Goal: Task Accomplishment & Management: Manage account settings

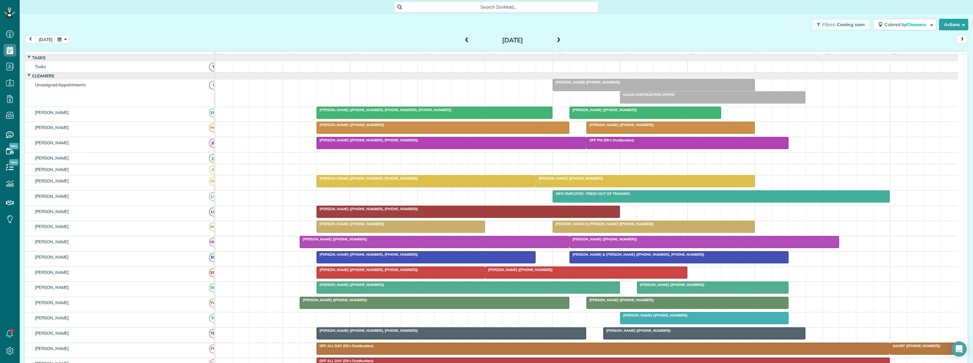
scroll to position [3, 3]
click at [60, 39] on button "button" at bounding box center [62, 39] width 15 height 9
click at [138, 39] on link "Next" at bounding box center [138, 43] width 18 height 16
click at [105, 81] on link "15" at bounding box center [107, 82] width 10 height 10
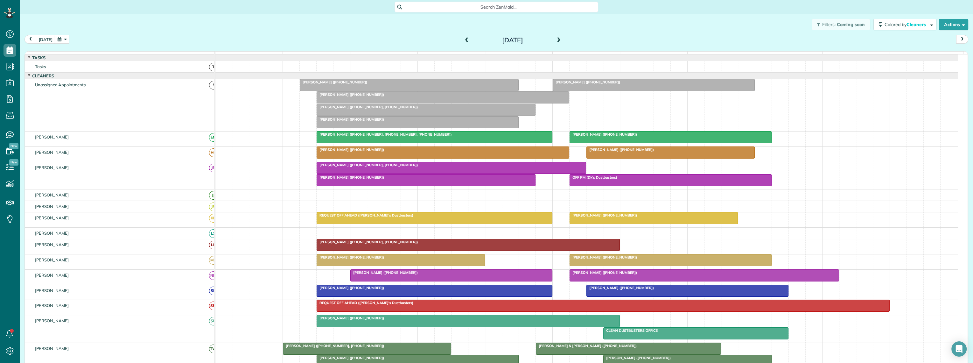
click at [421, 103] on div at bounding box center [443, 97] width 252 height 11
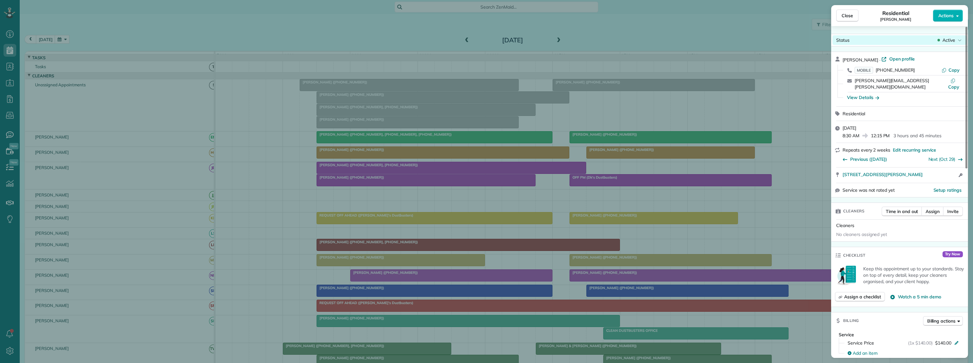
click at [944, 43] on div "Status Active" at bounding box center [900, 40] width 134 height 10
click at [924, 69] on span "Cancelled" at bounding box center [919, 70] width 20 height 6
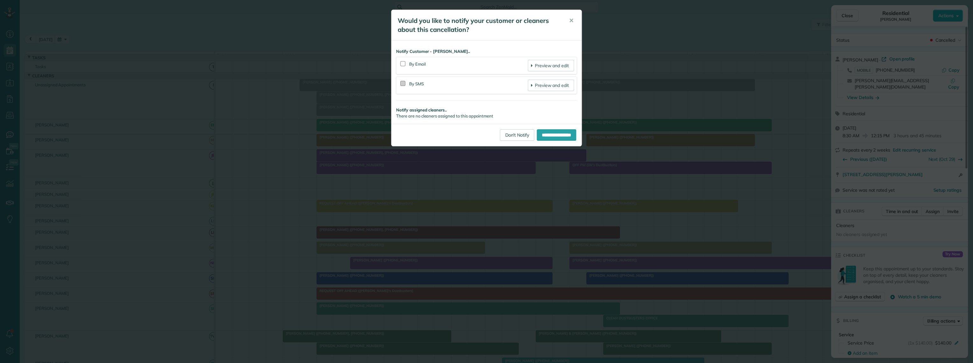
click at [404, 83] on div at bounding box center [402, 83] width 5 height 5
click at [550, 136] on input "**********" at bounding box center [556, 134] width 39 height 11
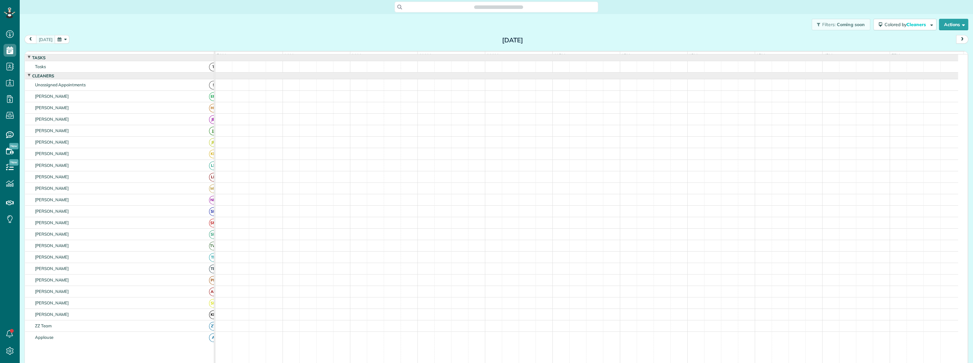
scroll to position [3, 3]
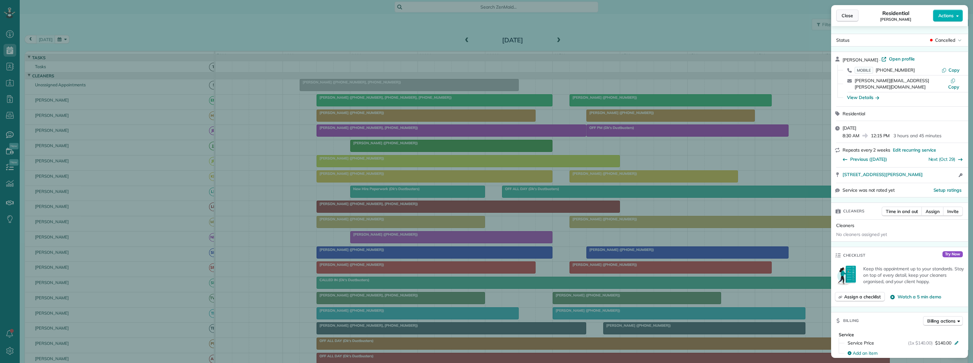
click at [850, 16] on span "Close" at bounding box center [847, 15] width 11 height 6
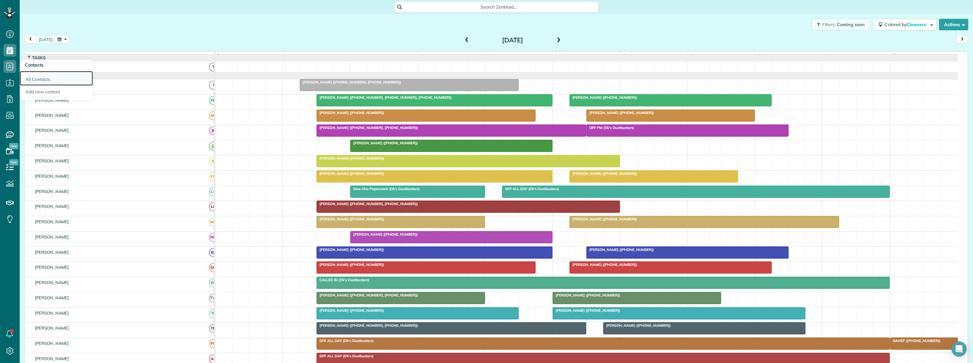
click at [43, 80] on link "All Contacts" at bounding box center [56, 78] width 73 height 15
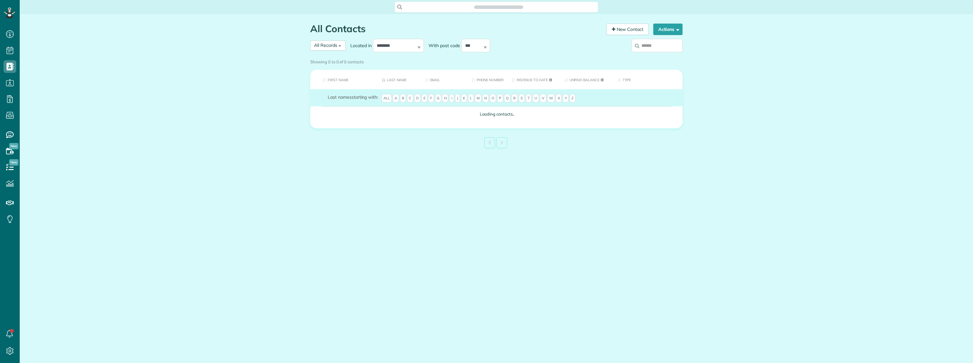
scroll to position [3, 3]
click at [650, 46] on input "search" at bounding box center [657, 45] width 51 height 13
paste input "**********"
type input "**********"
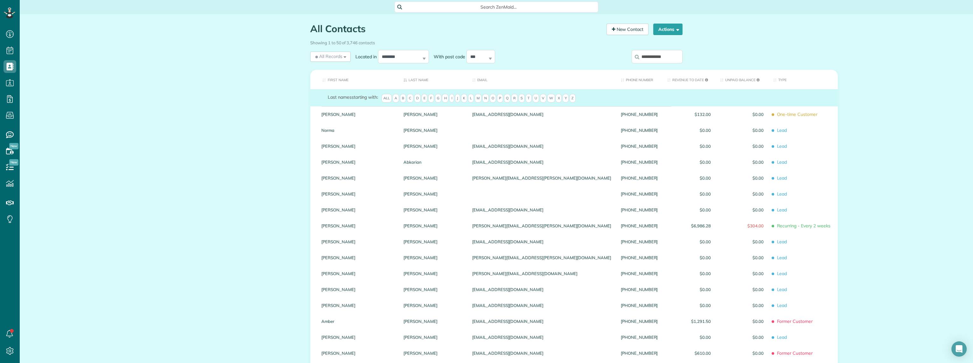
click at [671, 57] on input "**********" at bounding box center [657, 56] width 51 height 13
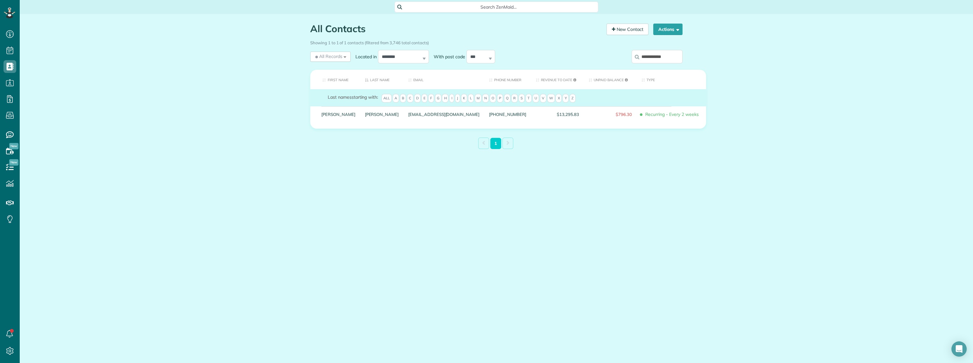
click at [444, 202] on main "Search ZenMaid… All Contacts Contacts in ZenMaid [2 min] New Contact Actions Ne…" at bounding box center [496, 181] width 953 height 363
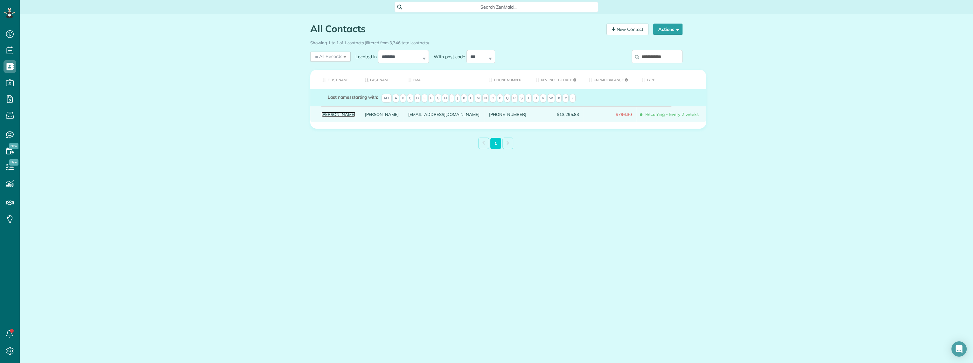
click at [328, 116] on link "Keith" at bounding box center [338, 114] width 34 height 4
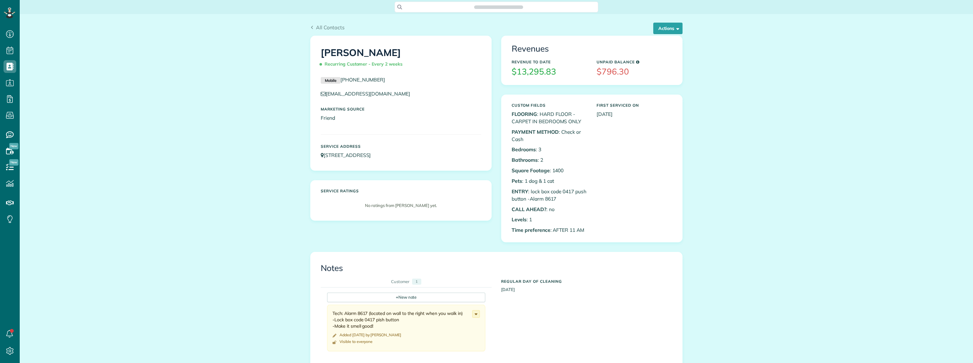
scroll to position [3, 3]
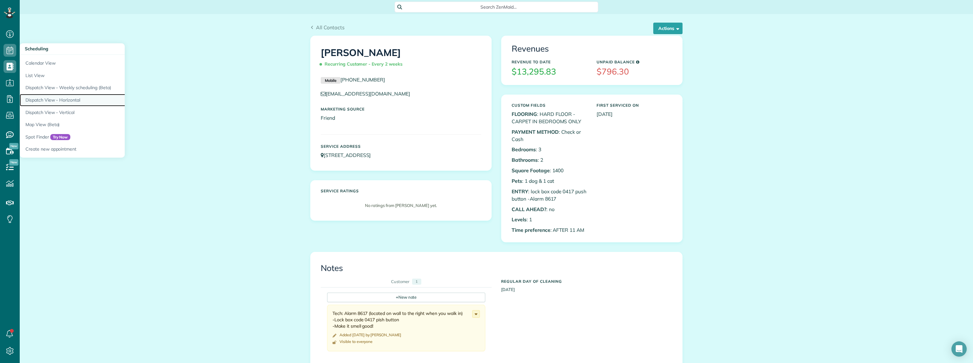
click at [66, 98] on link "Dispatch View - Horizontal" at bounding box center [99, 100] width 159 height 12
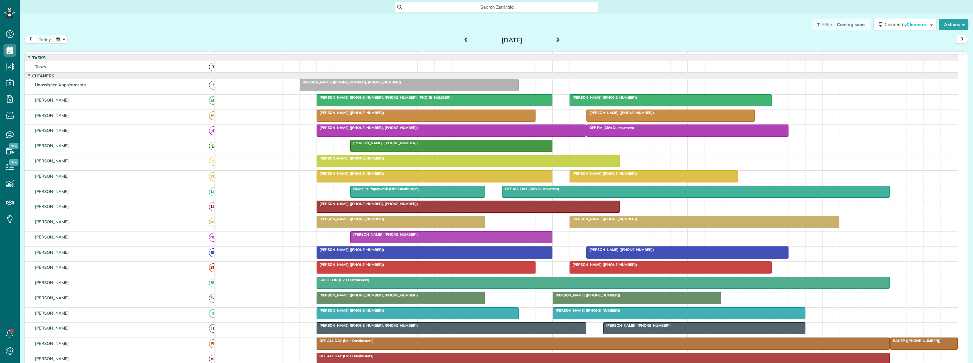
scroll to position [3, 3]
click at [59, 41] on button "button" at bounding box center [60, 39] width 15 height 9
click at [118, 81] on link "18" at bounding box center [117, 82] width 10 height 10
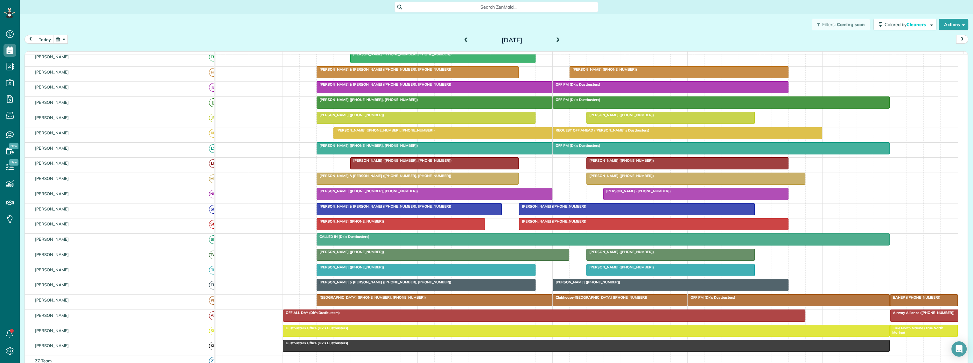
scroll to position [39, 0]
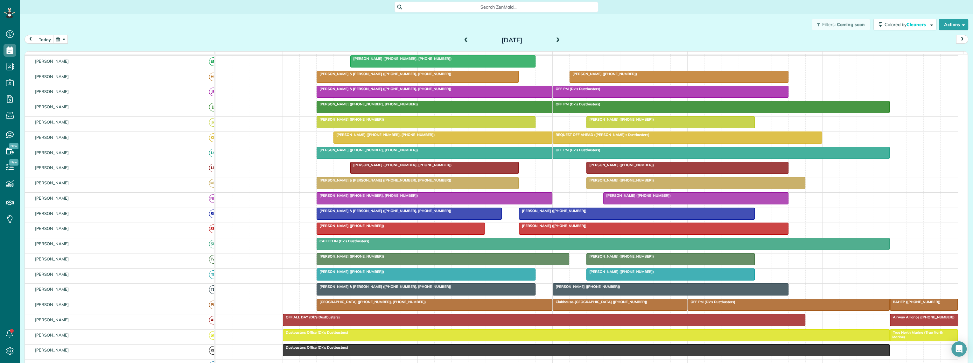
click at [671, 172] on div at bounding box center [687, 167] width 201 height 11
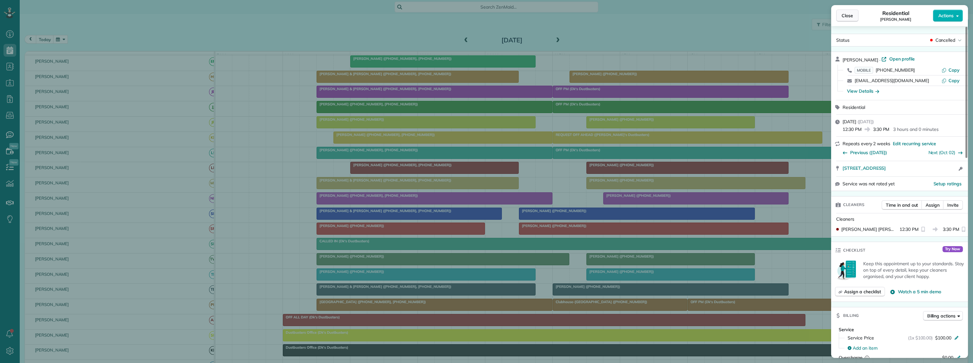
click at [848, 17] on span "Close" at bounding box center [847, 15] width 11 height 6
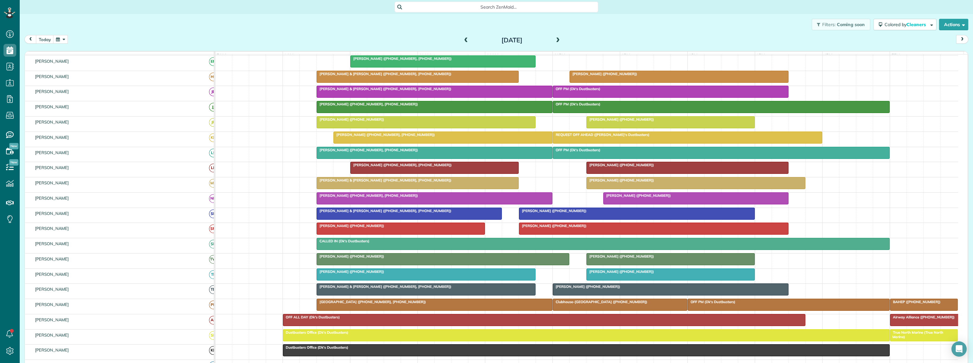
click at [642, 171] on link "Keith Griffin (+18324347368)" at bounding box center [688, 168] width 202 height 12
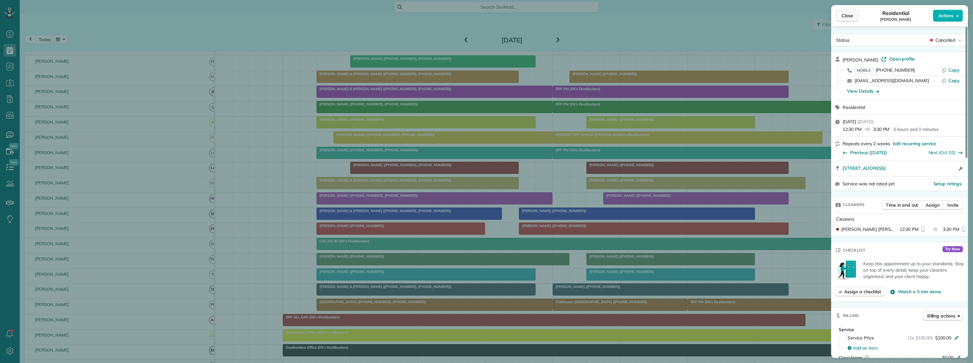
click at [850, 18] on span "Close" at bounding box center [847, 15] width 11 height 6
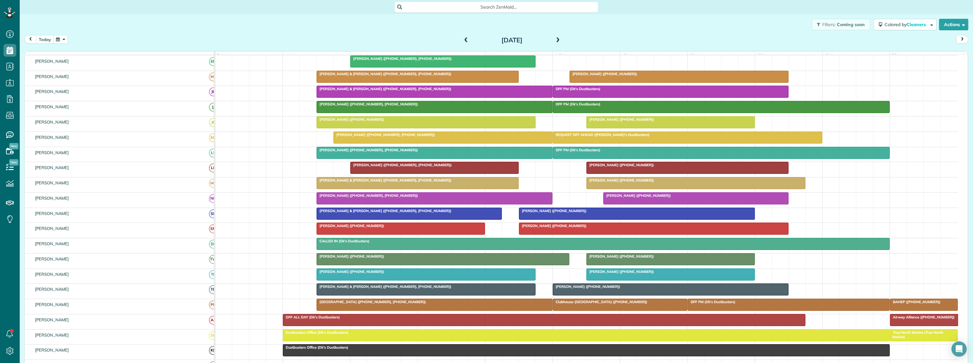
click at [658, 172] on div at bounding box center [687, 167] width 201 height 11
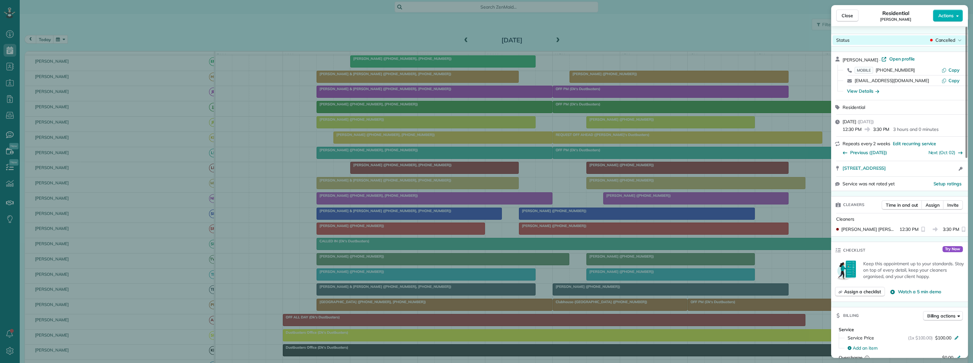
click at [947, 40] on span "Cancelled" at bounding box center [945, 40] width 20 height 6
click at [919, 69] on span "Cancelled" at bounding box center [919, 70] width 20 height 6
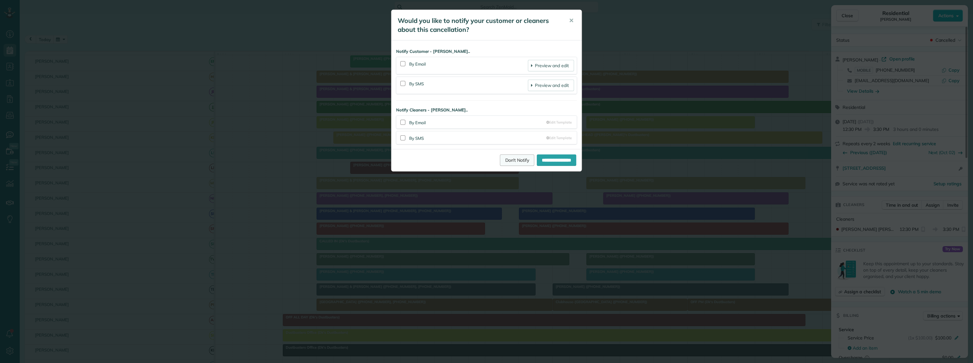
click at [512, 158] on link "Don't Notify" at bounding box center [517, 159] width 34 height 11
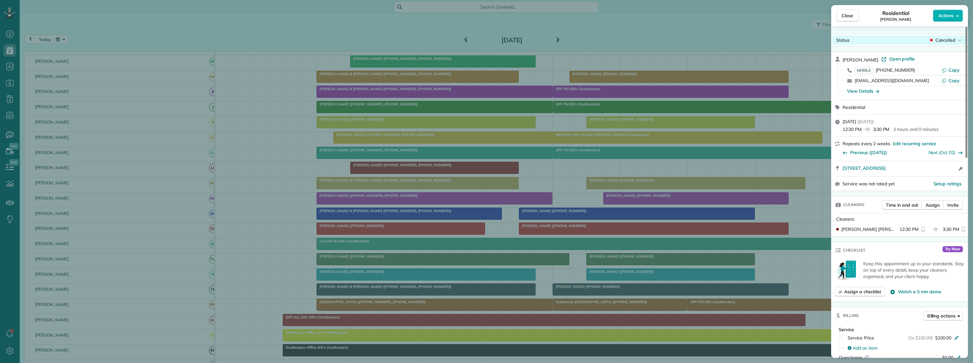
click at [941, 44] on div "Status Cancelled" at bounding box center [900, 40] width 134 height 10
click at [919, 72] on span "Cancelled" at bounding box center [919, 70] width 20 height 6
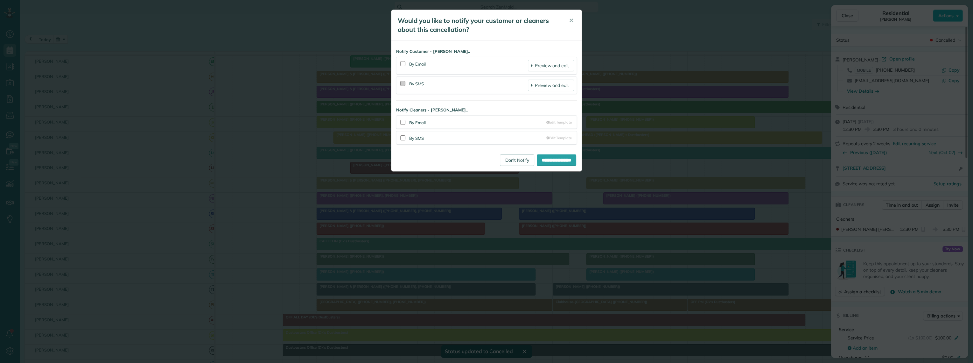
click at [401, 81] on div at bounding box center [402, 83] width 5 height 5
click at [552, 161] on input "**********" at bounding box center [556, 159] width 39 height 11
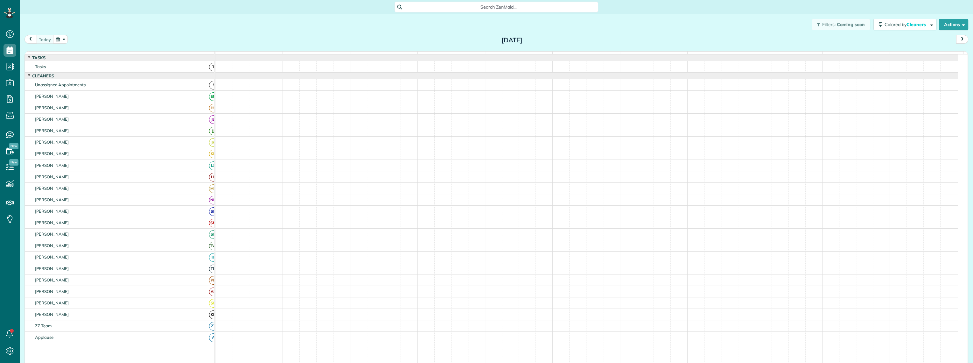
scroll to position [3, 3]
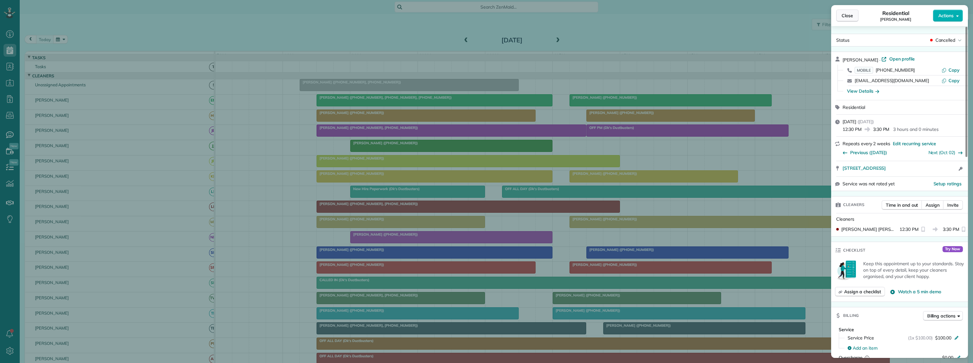
click at [846, 15] on span "Close" at bounding box center [847, 15] width 11 height 6
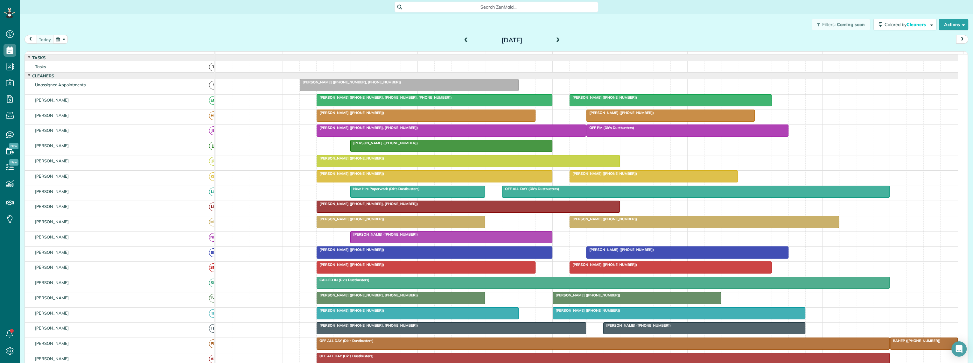
click at [555, 39] on span at bounding box center [557, 41] width 7 height 6
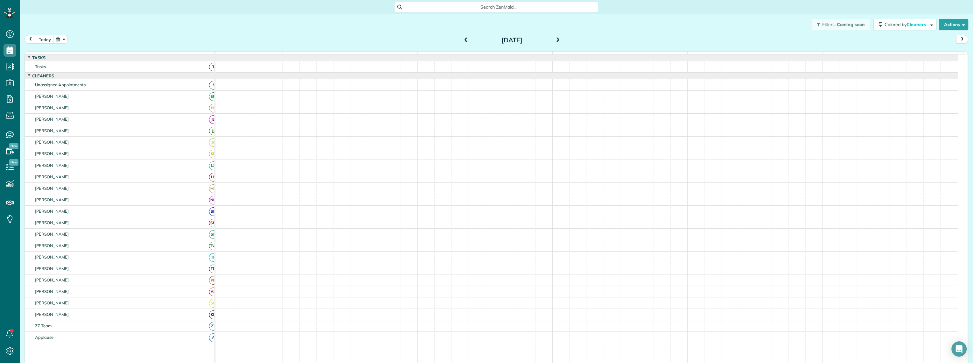
scroll to position [4, 0]
